Goal: Communication & Community: Participate in discussion

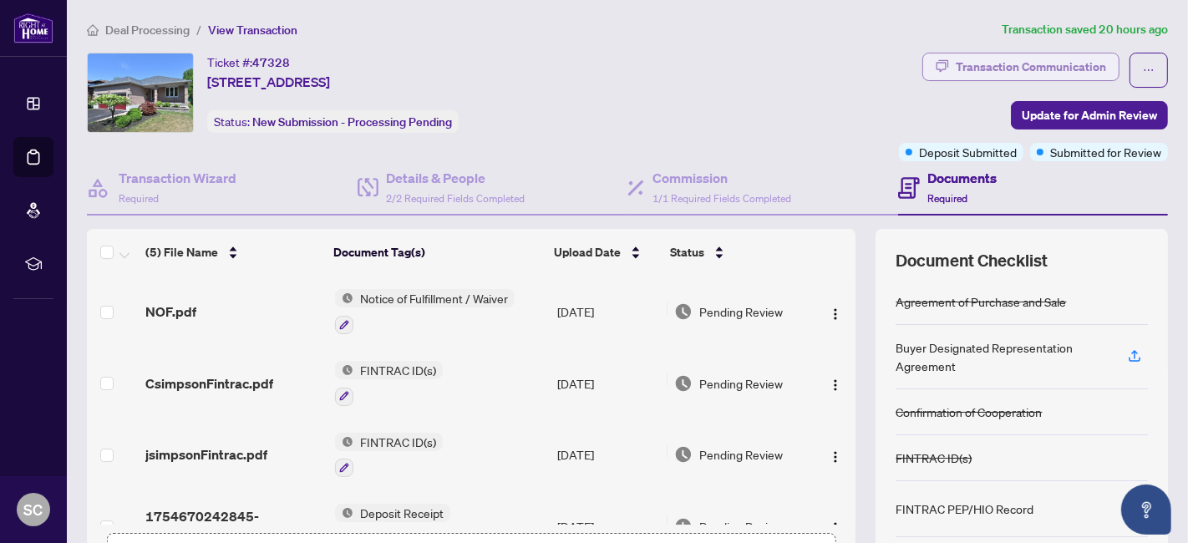
scroll to position [109, 0]
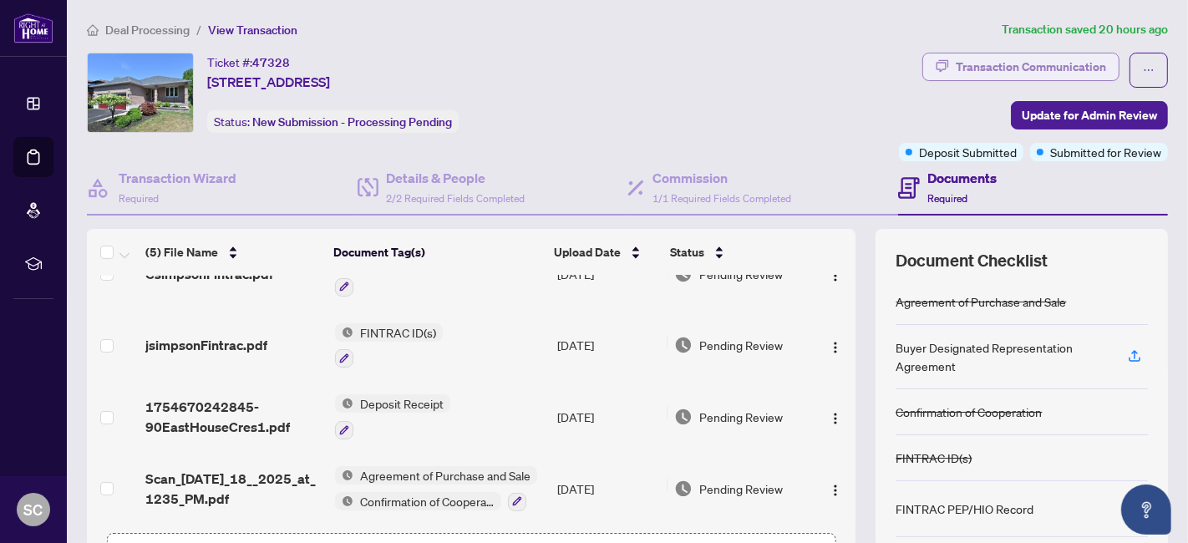
click at [1025, 69] on div "Transaction Communication" at bounding box center [1031, 66] width 150 height 27
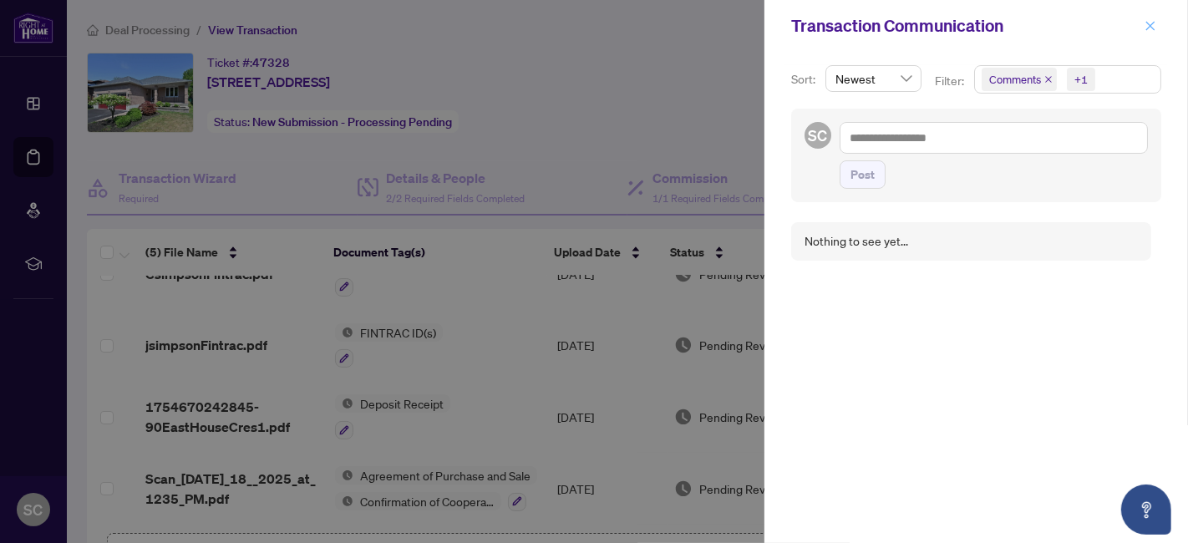
click at [1155, 27] on icon "close" at bounding box center [1151, 26] width 12 height 12
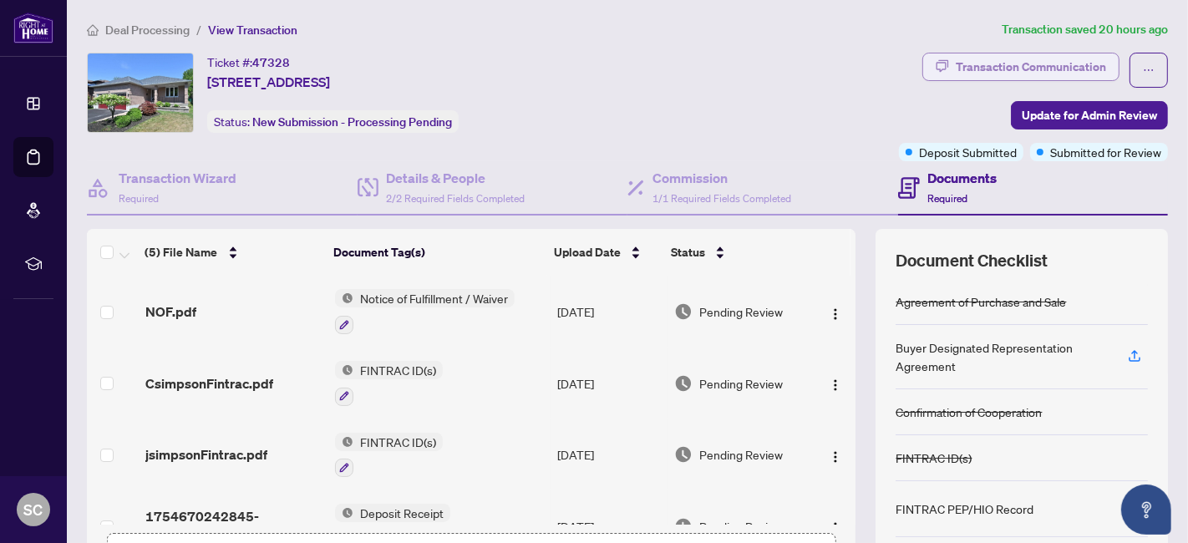
click at [960, 65] on div "Transaction Communication" at bounding box center [1031, 66] width 150 height 27
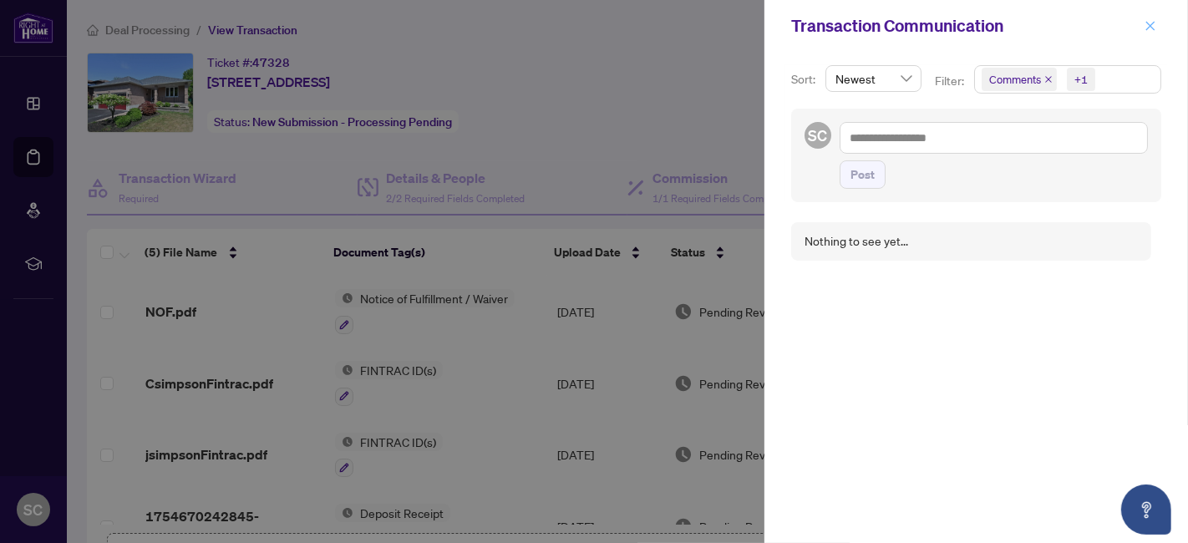
click at [1146, 27] on icon "close" at bounding box center [1151, 26] width 12 height 12
